Goal: Information Seeking & Learning: Learn about a topic

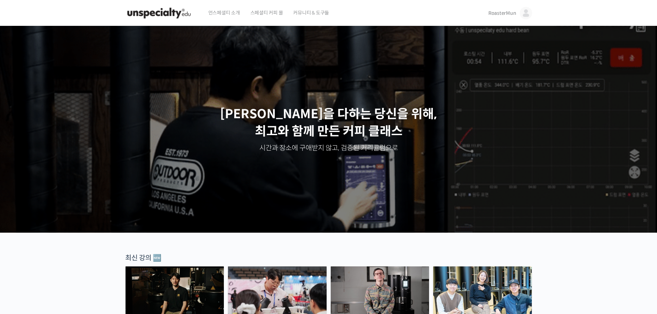
click at [525, 11] on img at bounding box center [526, 13] width 12 height 12
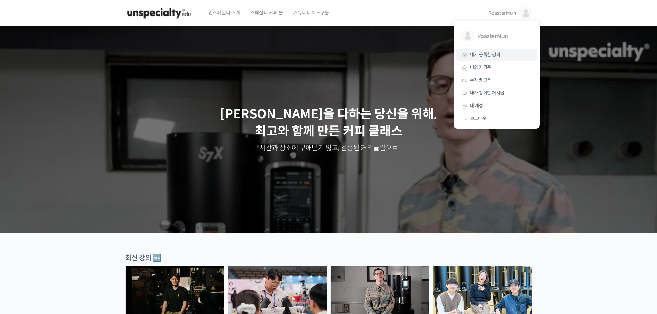
click at [506, 58] on link "내가 등록한 강의" at bounding box center [497, 55] width 81 height 13
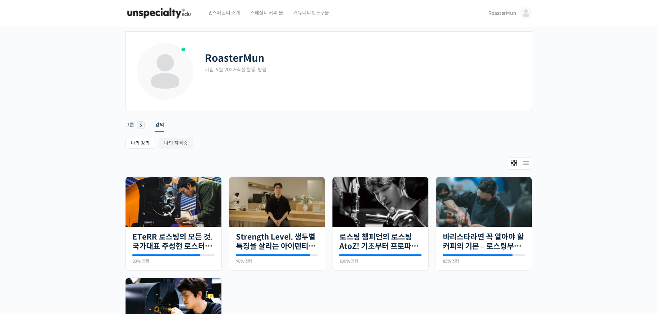
click at [260, 66] on div "RoasterMun 가입: 9월 2022 • 최신 활동: 방금" at bounding box center [363, 59] width 317 height 35
click at [261, 68] on div "가입: 9월 2022 • 최신 활동: 방금" at bounding box center [363, 70] width 317 height 7
click at [524, 9] on img at bounding box center [526, 13] width 12 height 12
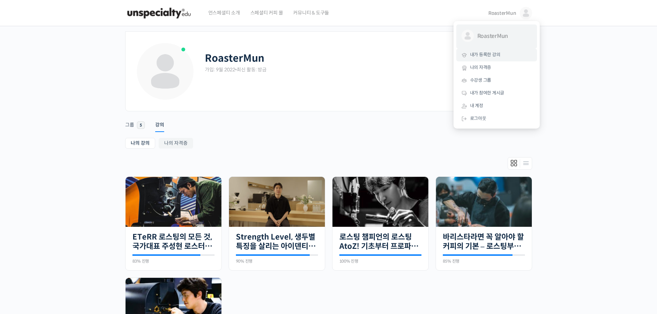
click at [523, 32] on span "RoasterMun" at bounding box center [503, 36] width 51 height 13
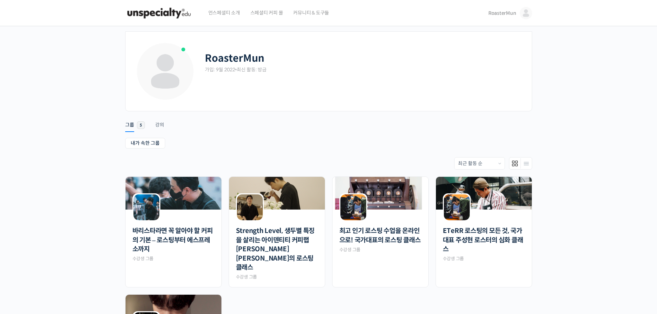
click at [516, 18] on link "RoasterMun" at bounding box center [511, 13] width 44 height 26
click at [504, 109] on link "내 계정" at bounding box center [497, 106] width 81 height 13
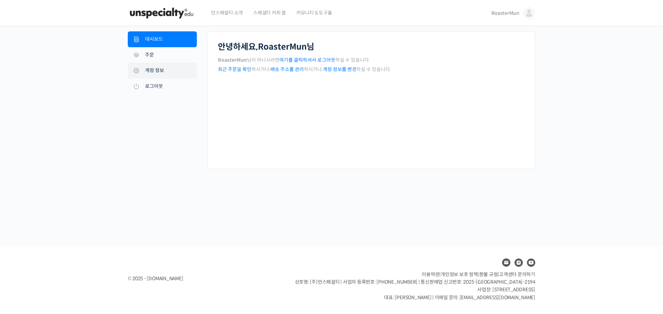
click at [151, 65] on link "계정 정보" at bounding box center [162, 71] width 69 height 16
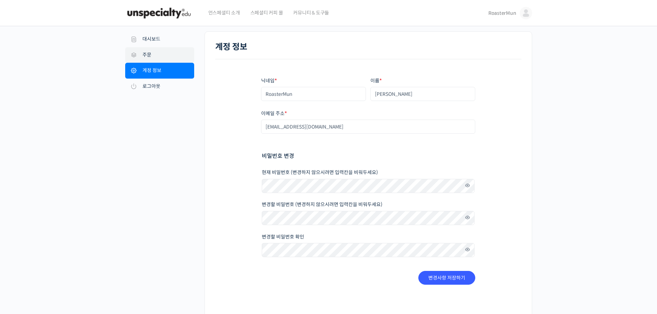
click at [159, 53] on link "주문" at bounding box center [159, 55] width 69 height 16
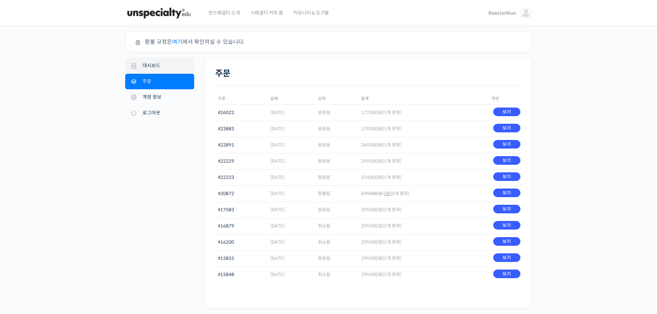
click at [162, 70] on link "대시보드" at bounding box center [159, 66] width 69 height 16
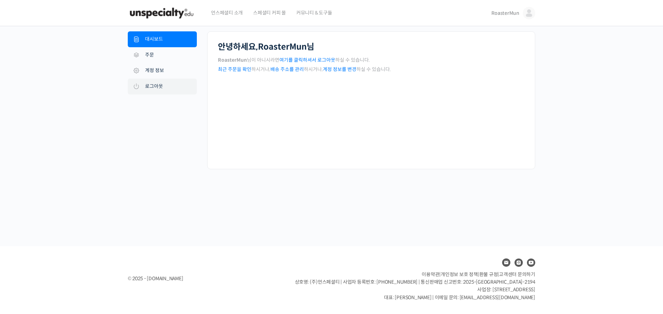
click at [160, 90] on link "로그아웃" at bounding box center [162, 87] width 69 height 16
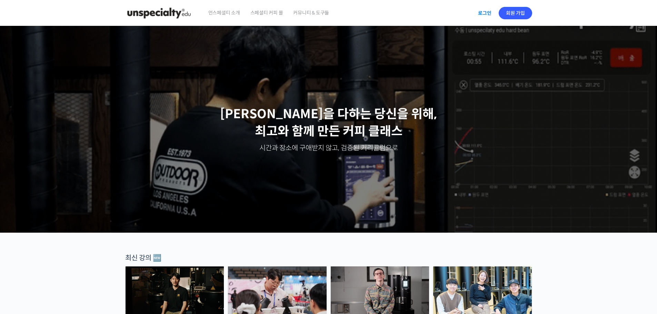
click at [480, 10] on link "로그인" at bounding box center [485, 13] width 22 height 16
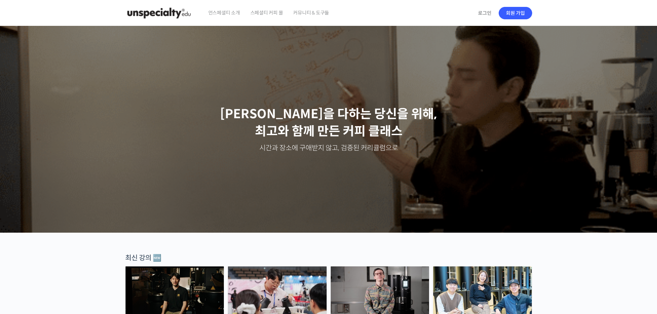
click at [272, 11] on span "스페셜티 커피 몰" at bounding box center [267, 13] width 33 height 26
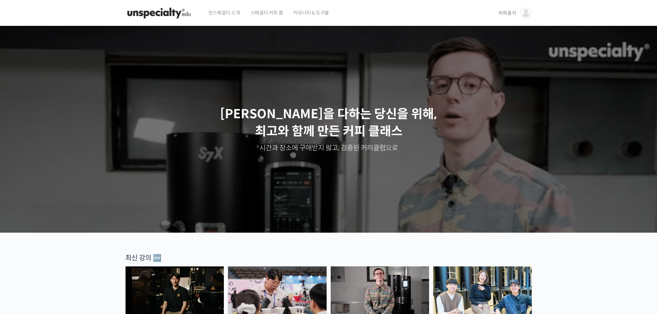
scroll to position [69, 0]
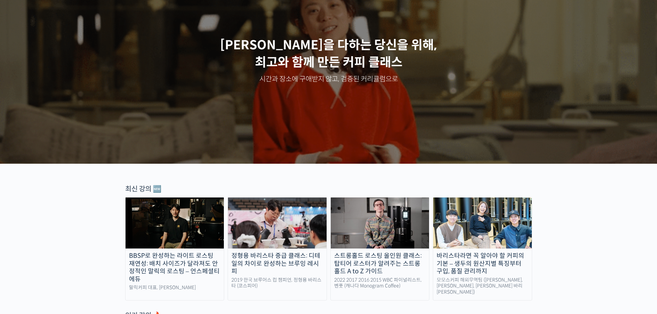
click at [177, 229] on img at bounding box center [175, 223] width 99 height 51
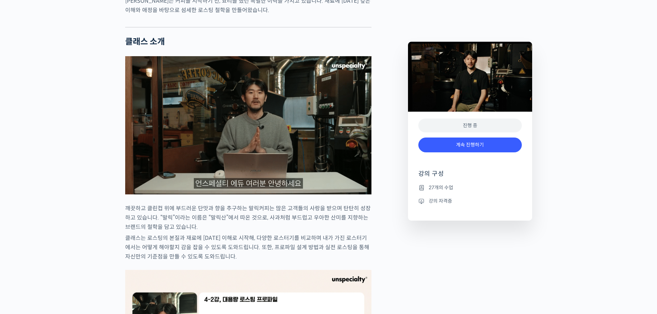
scroll to position [552, 0]
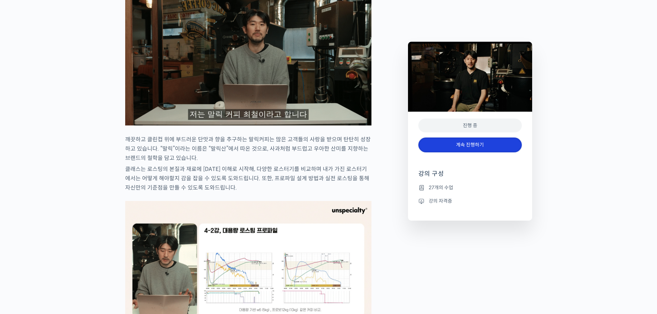
click at [474, 143] on link "계속 진행하기" at bounding box center [471, 145] width 104 height 15
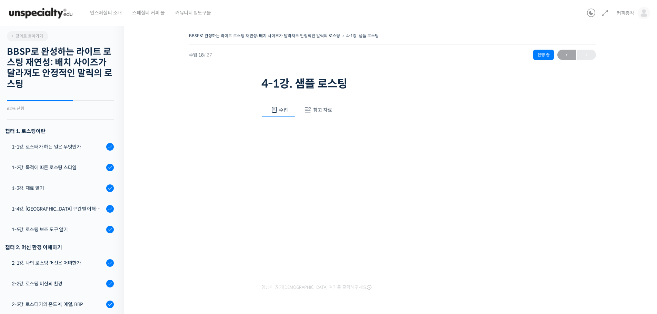
scroll to position [437, 0]
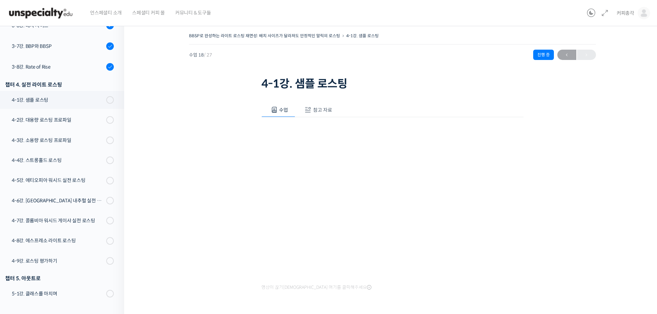
click at [313, 108] on button "참고 자료" at bounding box center [317, 110] width 44 height 14
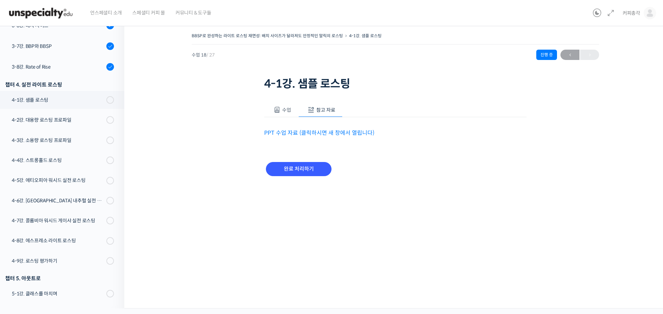
click at [343, 131] on link "PPT 수업 자료 (클릭하시면 새 창에서 열립니다)" at bounding box center [319, 132] width 110 height 7
click at [276, 109] on span at bounding box center [276, 110] width 7 height 7
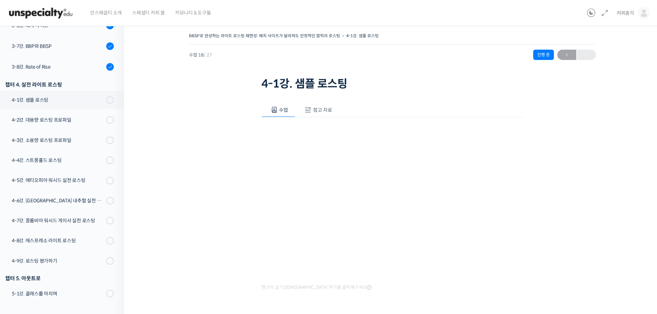
scroll to position [35, 0]
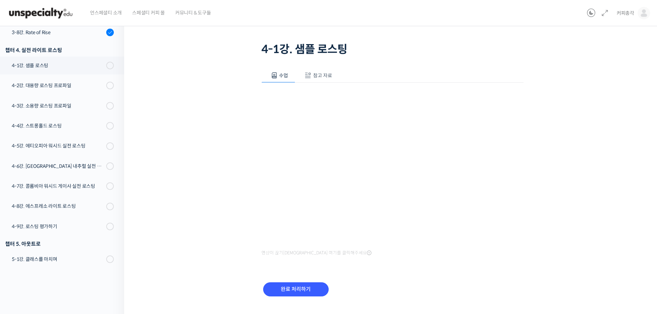
click at [469, 280] on div "완료 처리하기" at bounding box center [393, 295] width 262 height 40
click at [480, 279] on div "완료 처리하기" at bounding box center [393, 295] width 262 height 40
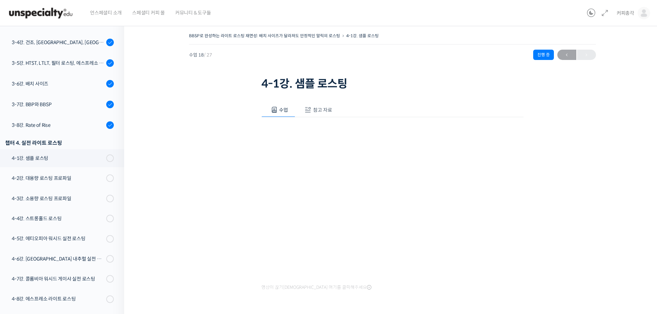
click at [321, 109] on span "참고 자료" at bounding box center [322, 110] width 19 height 6
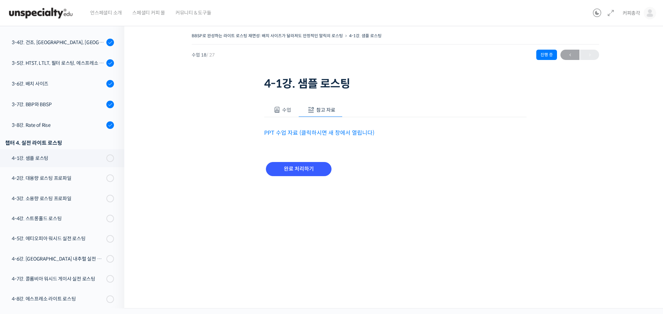
click at [319, 136] on link "PPT 수업 자료 (클릭하시면 새 창에서 열립니다)" at bounding box center [319, 132] width 110 height 7
click at [294, 173] on input "완료 처리하기" at bounding box center [299, 169] width 66 height 14
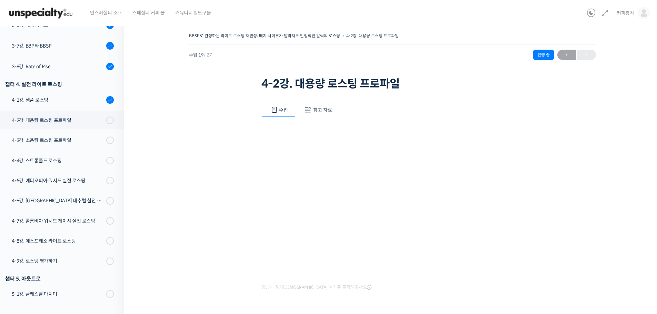
click at [319, 100] on div "수업 참고 자료 영상이 끊기[DEMOGRAPHIC_DATA]를 클릭해주세요 PPT 수업 자료 (클릭하시면 새 창에서 열립니다) 완료 처리하기" at bounding box center [393, 220] width 262 height 257
click at [310, 116] on button "참고 자료" at bounding box center [317, 110] width 44 height 14
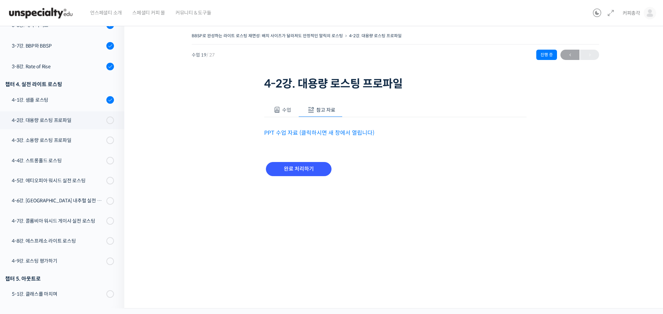
click at [314, 133] on link "PPT 수업 자료 (클릭하시면 새 창에서 열립니다)" at bounding box center [319, 132] width 110 height 7
click at [646, 8] on img at bounding box center [649, 13] width 12 height 12
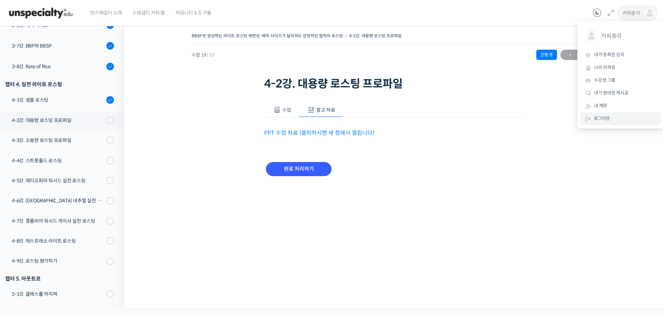
click at [620, 123] on link "로그아웃" at bounding box center [620, 119] width 81 height 13
